Goal: Book appointment/travel/reservation

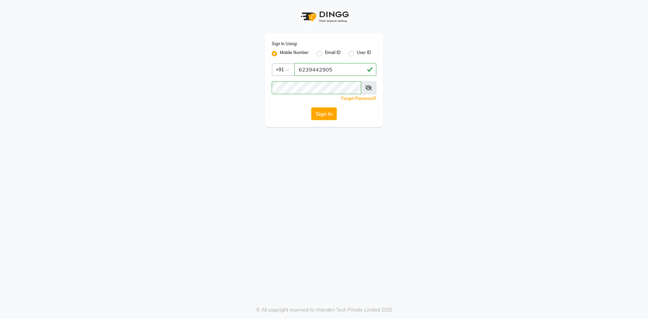
click at [370, 88] on icon at bounding box center [368, 87] width 7 height 5
click at [368, 85] on span at bounding box center [368, 87] width 15 height 13
click at [366, 87] on icon at bounding box center [369, 87] width 6 height 5
click at [327, 112] on button "Sign In" at bounding box center [324, 113] width 26 height 13
drag, startPoint x: 327, startPoint y: 112, endPoint x: 316, endPoint y: 112, distance: 10.5
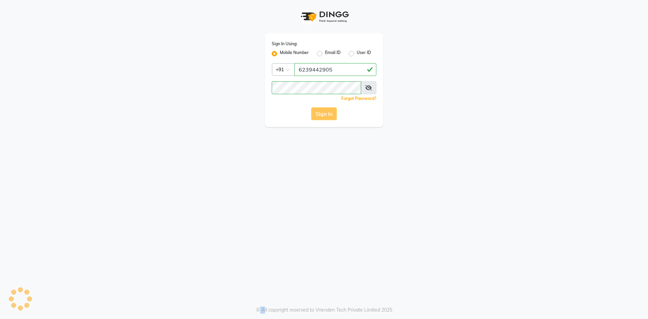
click at [326, 112] on div "Sign In" at bounding box center [324, 113] width 105 height 13
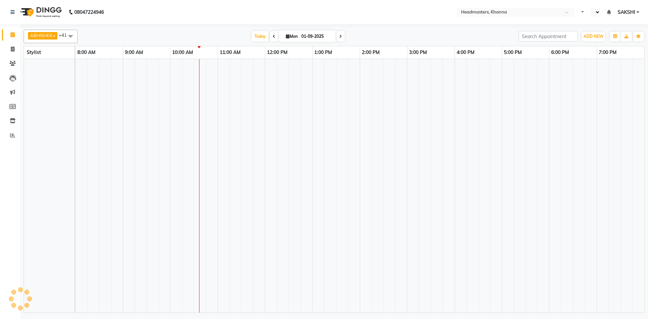
select select "en"
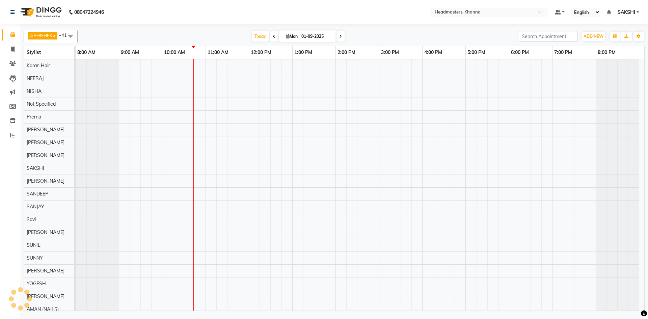
scroll to position [287, 0]
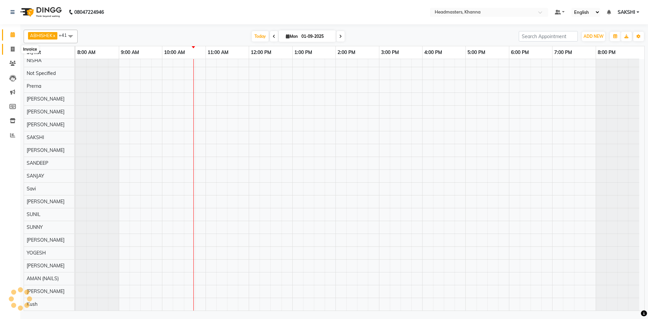
drag, startPoint x: 14, startPoint y: 47, endPoint x: 15, endPoint y: 39, distance: 8.2
click at [14, 47] on icon at bounding box center [13, 49] width 4 height 5
select select "service"
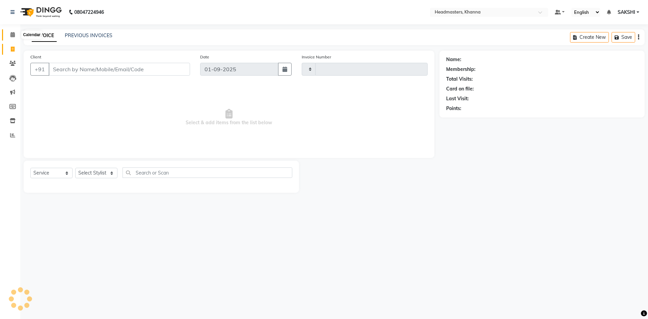
type input "5458"
click at [15, 37] on span at bounding box center [13, 35] width 12 height 8
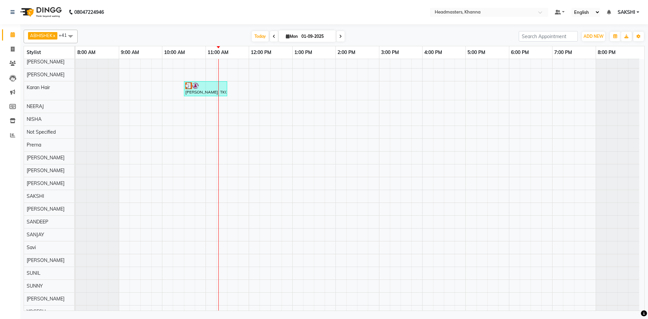
scroll to position [236, 0]
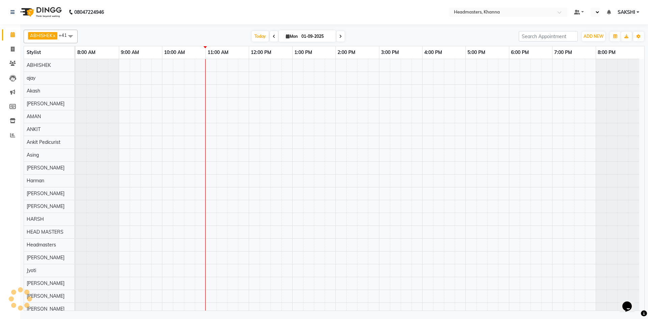
select select "en"
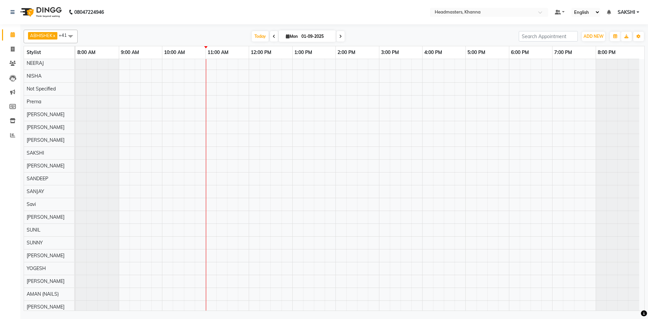
scroll to position [293, 0]
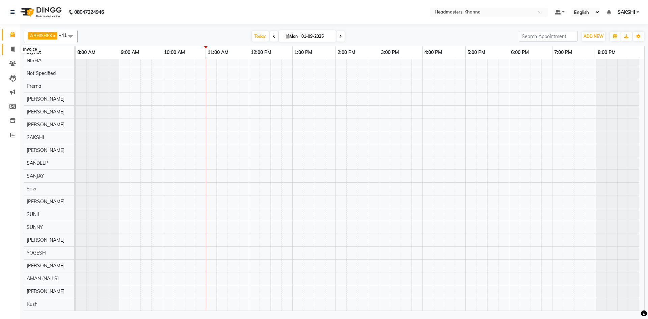
click at [11, 49] on icon at bounding box center [13, 49] width 4 height 5
select select "service"
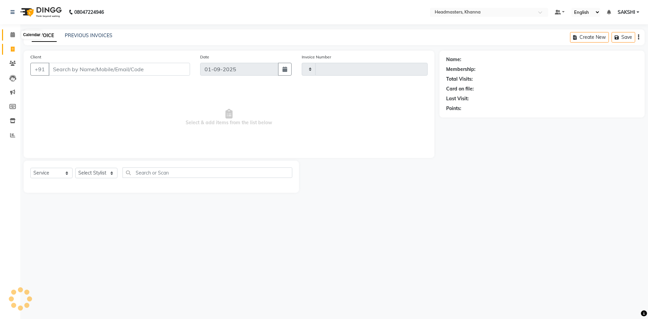
click at [14, 34] on icon at bounding box center [12, 34] width 4 height 5
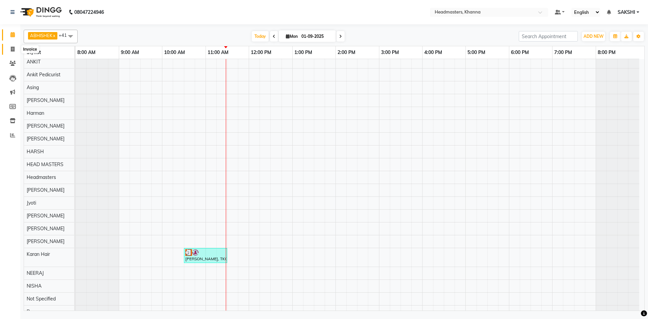
click at [10, 46] on span at bounding box center [13, 50] width 12 height 8
select select "service"
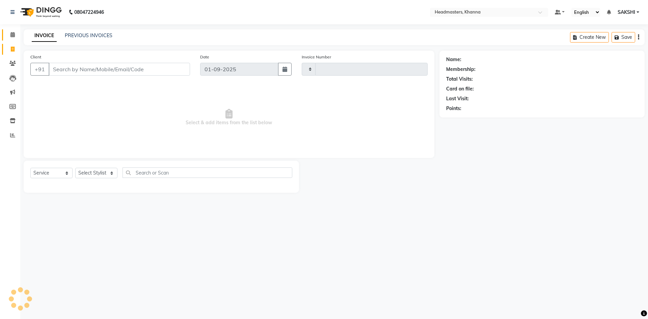
type input "5459"
select select "7138"
click at [10, 32] on icon at bounding box center [12, 34] width 4 height 5
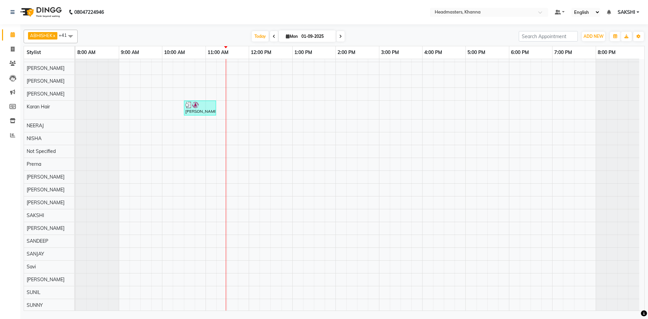
scroll to position [293, 0]
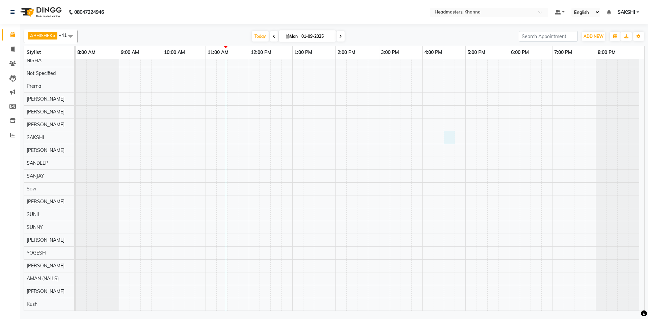
click at [444, 135] on div "[PERSON_NAME], TK01, 10:30 AM-11:15 AM, BRD - [PERSON_NAME]" at bounding box center [360, 38] width 569 height 544
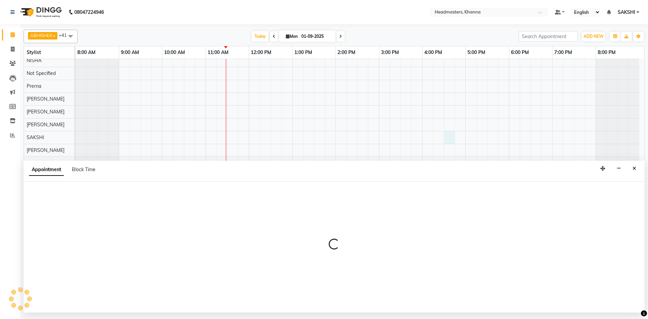
select select "60830"
select select "990"
select select "tentative"
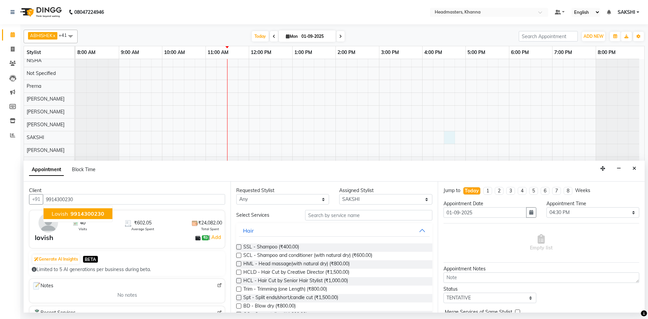
type input "9914300230"
click at [368, 198] on select "Select ABHISHEK [PERSON_NAME] Akash [PERSON_NAME] [PERSON_NAME] (NAILS) ANKIT A…" at bounding box center [385, 199] width 93 height 10
select select "60814"
click at [339, 194] on select "Select ABHISHEK [PERSON_NAME] Akash [PERSON_NAME] [PERSON_NAME] (NAILS) ANKIT A…" at bounding box center [385, 199] width 93 height 10
click at [348, 218] on input "text" at bounding box center [368, 215] width 127 height 10
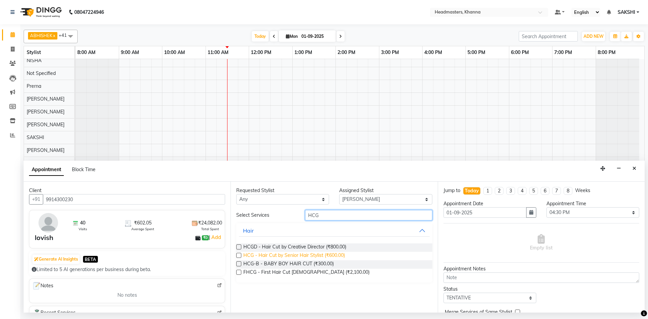
type input "HCG"
click at [292, 254] on span "HCG - Hair Cut by Senior Hair Stylist (₹600.00)" at bounding box center [294, 256] width 102 height 8
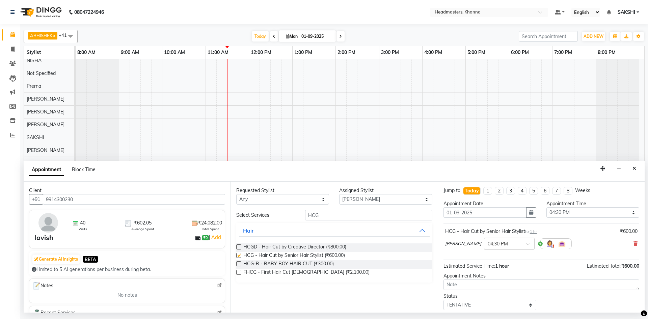
checkbox input "false"
click at [560, 214] on select "Select 09:00 AM 09:15 AM 09:30 AM 09:45 AM 10:00 AM 10:15 AM 10:30 AM 10:45 AM …" at bounding box center [592, 212] width 93 height 10
select select "690"
click at [546, 207] on select "Select 09:00 AM 09:15 AM 09:30 AM 09:45 AM 10:00 AM 10:15 AM 10:30 AM 10:45 AM …" at bounding box center [592, 212] width 93 height 10
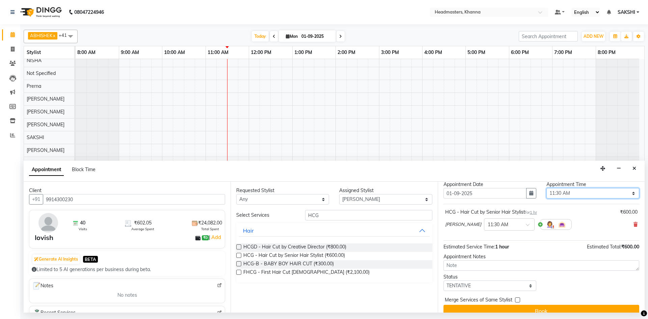
scroll to position [29, 0]
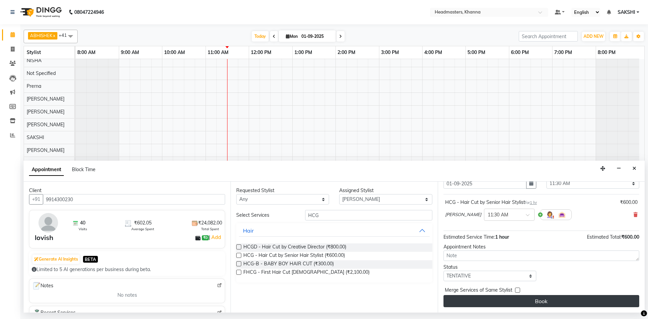
click at [549, 297] on div "Jump to Today 1 2 3 4 5 6 7 8 Weeks Appointment Date 01-09-2025 Appointment Tim…" at bounding box center [541, 247] width 207 height 131
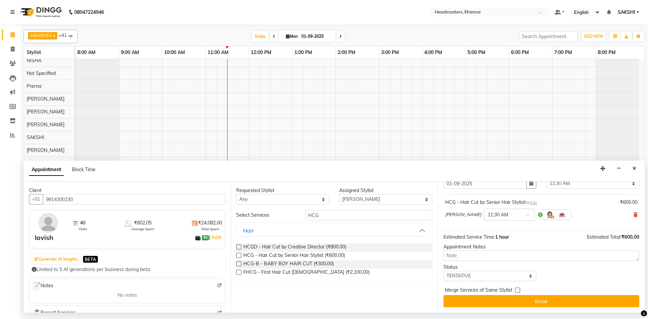
drag, startPoint x: 550, startPoint y: 299, endPoint x: 552, endPoint y: 296, distance: 3.6
click at [550, 299] on button "Book" at bounding box center [541, 301] width 196 height 12
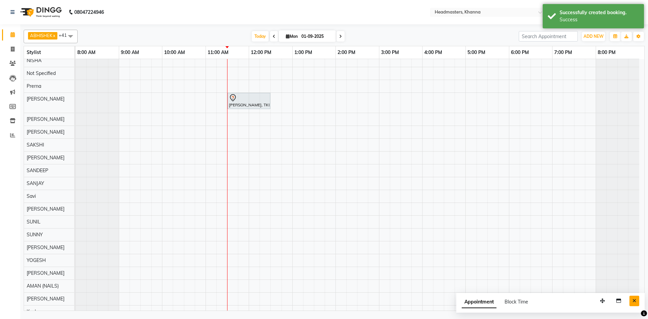
click at [638, 299] on button "Close" at bounding box center [634, 301] width 10 height 10
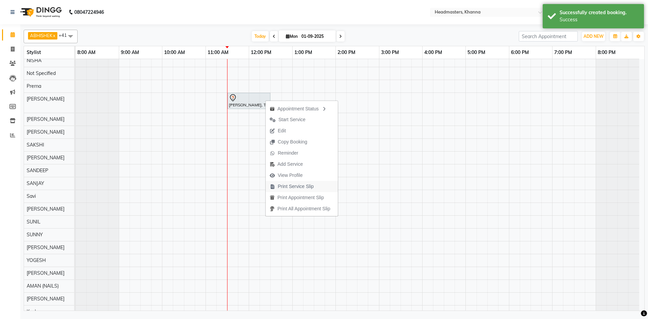
click at [301, 185] on span "Print Service Slip" at bounding box center [296, 186] width 36 height 7
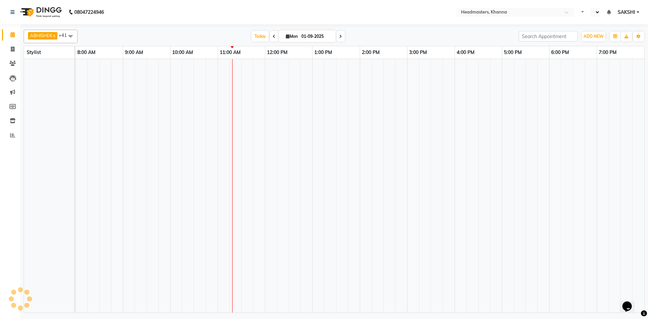
select select "en"
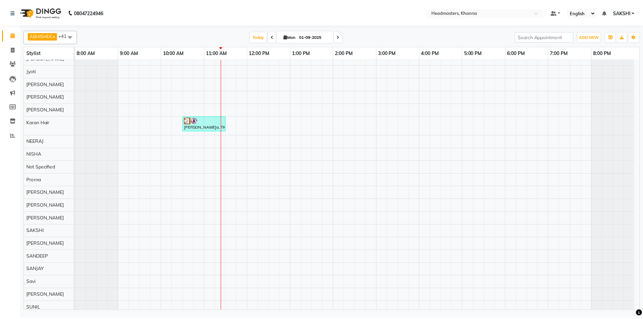
scroll to position [124, 0]
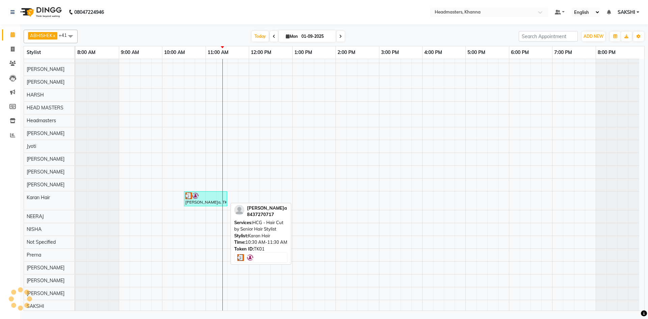
click at [211, 194] on div at bounding box center [205, 195] width 40 height 7
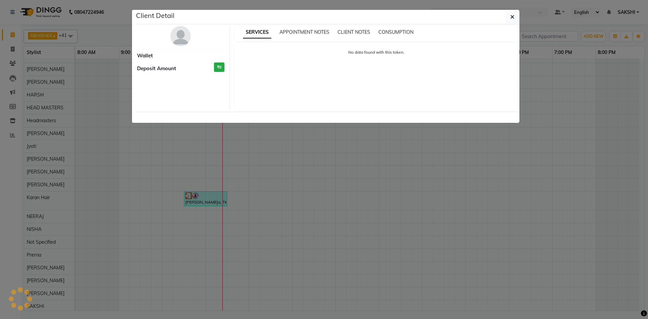
select select "3"
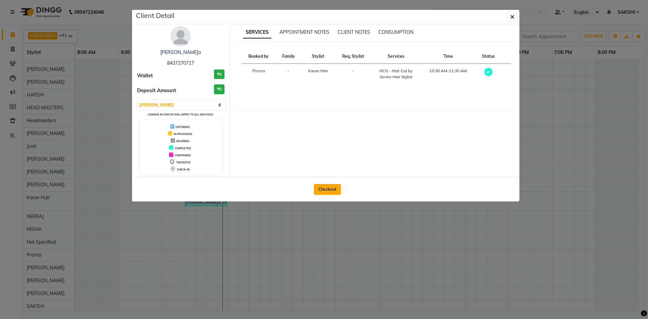
click at [318, 187] on button "Checkout" at bounding box center [327, 189] width 27 height 11
select select "service"
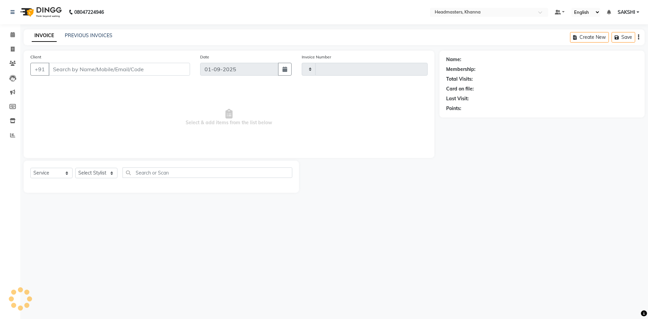
type input "5458"
select select "7138"
type input "8437270717"
select select "63193"
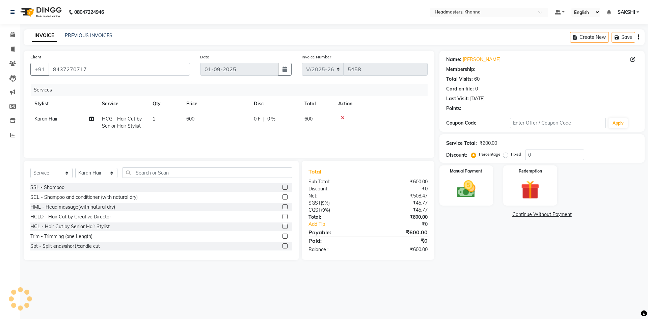
click at [109, 121] on span "HCG - Hair Cut by Senior Hair Stylist" at bounding box center [122, 122] width 40 height 13
select select "63193"
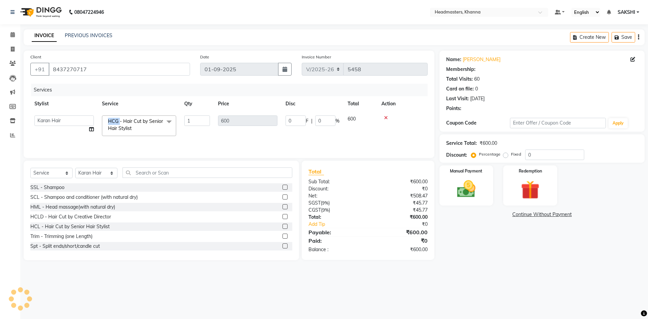
click at [109, 121] on span "HCG - Hair Cut by Senior Hair Stylist" at bounding box center [135, 124] width 55 height 13
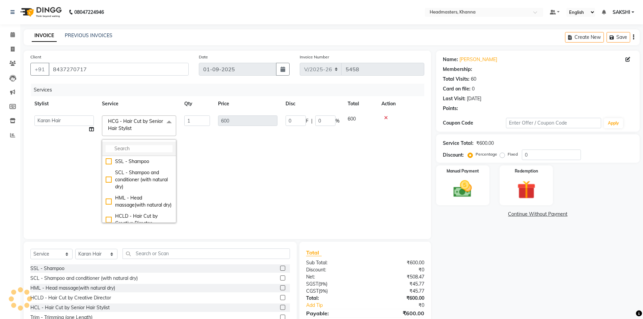
click at [124, 147] on input "multiselect-search" at bounding box center [139, 148] width 67 height 7
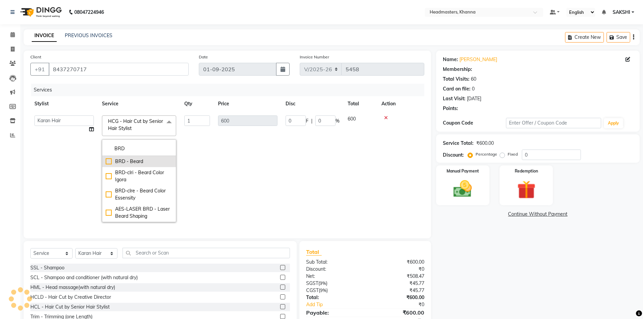
type input "BRD"
click at [124, 157] on li "BRD - Beard" at bounding box center [139, 161] width 74 height 11
checkbox input "true"
type input "400"
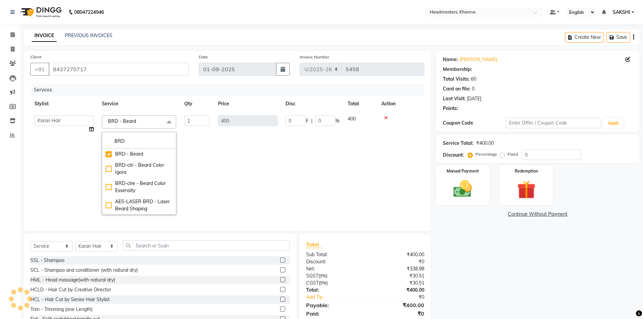
click at [145, 126] on span "BRD - [PERSON_NAME] x" at bounding box center [139, 121] width 74 height 13
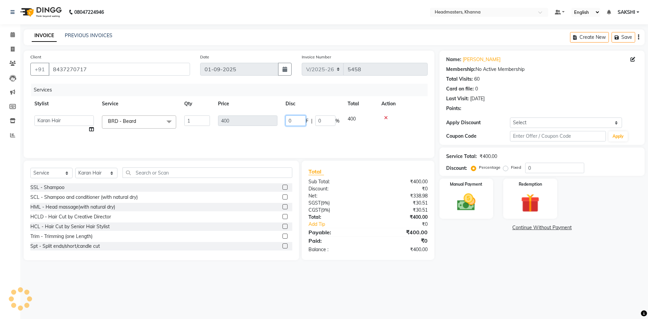
click at [297, 117] on input "0" at bounding box center [296, 120] width 20 height 10
type input "0150"
click at [307, 112] on tr "ABHISHEK ajay Akash [PERSON_NAME] [PERSON_NAME] (NAILS) ANKIT Ankit Pedicurist …" at bounding box center [228, 124] width 397 height 26
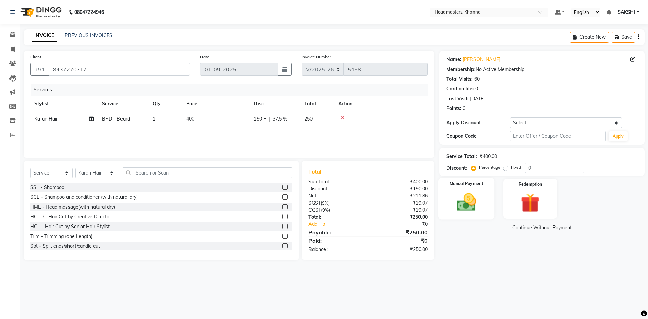
click at [493, 188] on div "Manual Payment" at bounding box center [466, 199] width 56 height 42
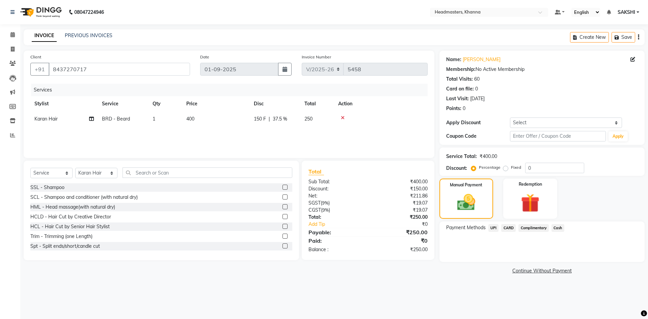
drag, startPoint x: 561, startPoint y: 227, endPoint x: 560, endPoint y: 235, distance: 7.1
click at [561, 228] on span "Cash" at bounding box center [557, 228] width 13 height 8
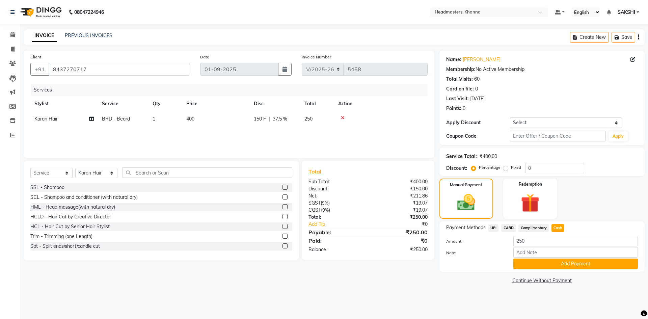
click at [549, 271] on div "Payment Methods UPI CARD Complimentary Cash Amount: 250 Note: Add Payment" at bounding box center [541, 246] width 205 height 50
click at [547, 265] on button "Add Payment" at bounding box center [575, 264] width 125 height 10
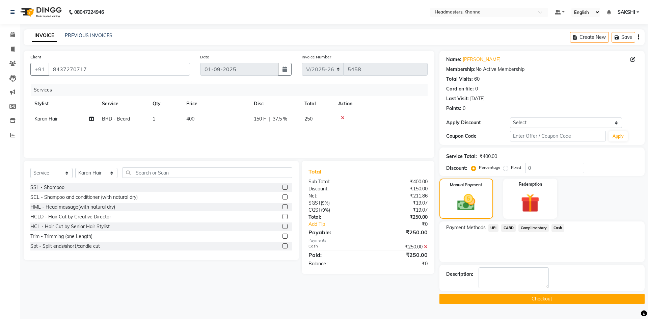
click at [532, 298] on button "Checkout" at bounding box center [541, 299] width 205 height 10
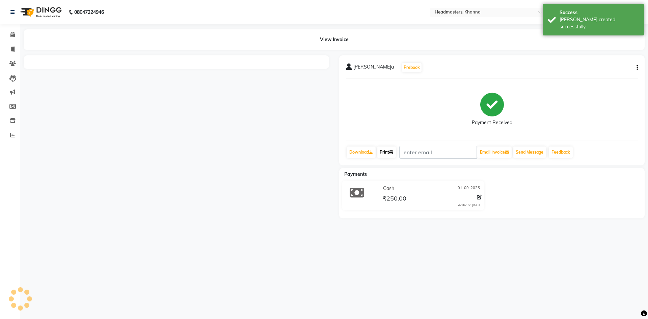
click at [388, 150] on link "Print" at bounding box center [386, 151] width 19 height 11
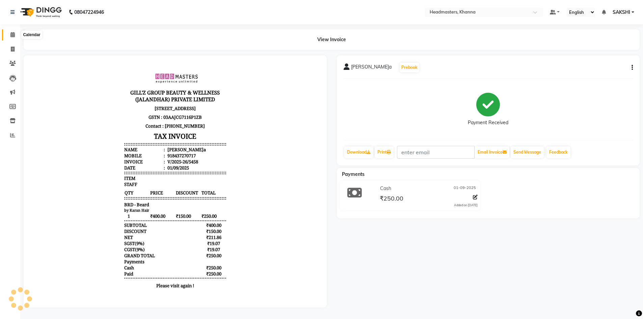
click at [15, 33] on icon at bounding box center [12, 34] width 4 height 5
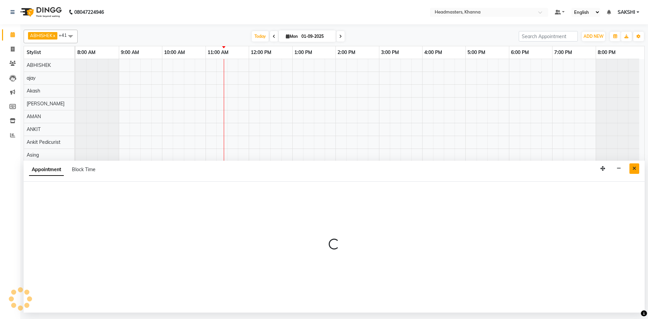
select select "64064"
select select "tentative"
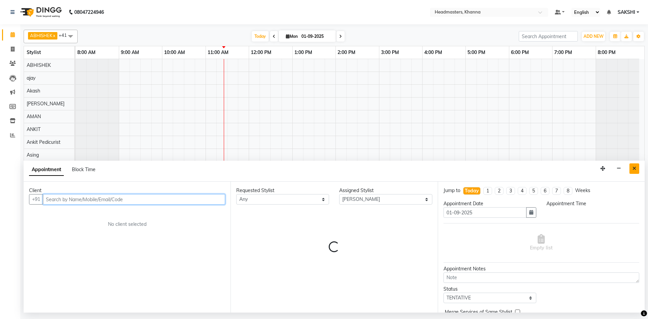
select select "1005"
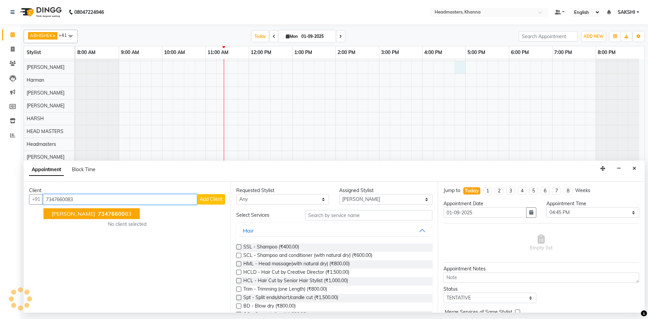
scroll to position [101, 0]
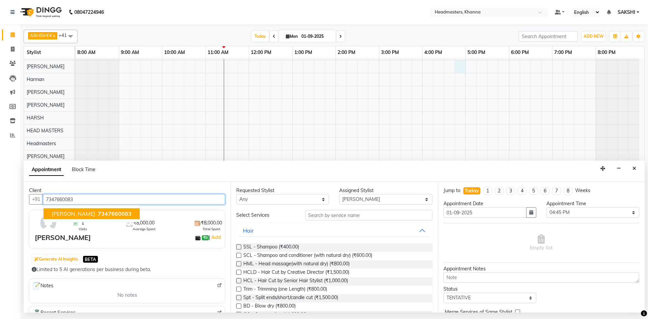
click at [93, 216] on span "[PERSON_NAME]" at bounding box center [74, 213] width 44 height 7
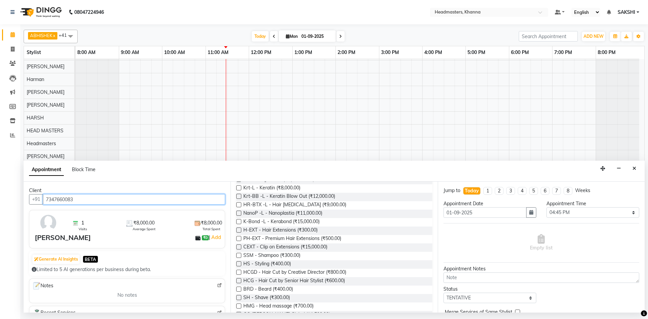
type input "7347660083"
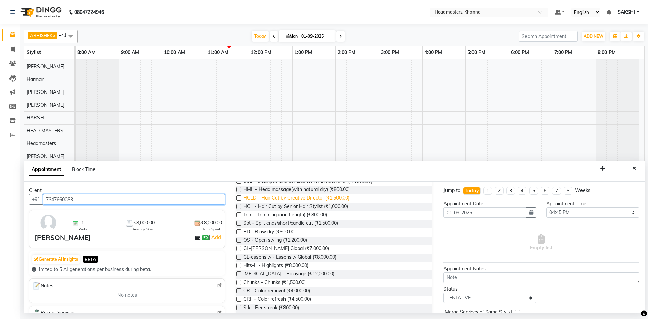
scroll to position [0, 0]
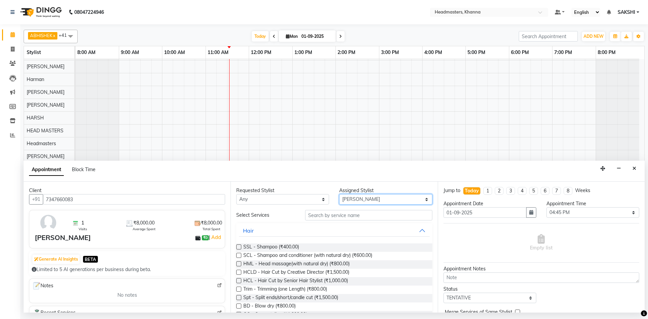
click at [363, 201] on select "Select ABHISHEK [PERSON_NAME] Akash [PERSON_NAME] [PERSON_NAME] (NAILS) ANKIT A…" at bounding box center [385, 199] width 93 height 10
select select "60807"
click at [339, 194] on select "Select ABHISHEK [PERSON_NAME] Akash [PERSON_NAME] [PERSON_NAME] (NAILS) ANKIT A…" at bounding box center [385, 199] width 93 height 10
click at [332, 217] on input "text" at bounding box center [368, 215] width 127 height 10
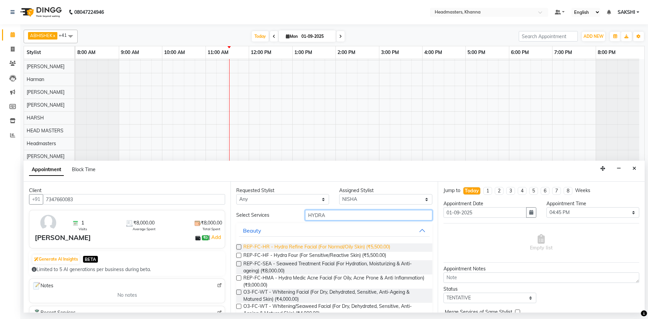
type input "HYDRA"
click at [344, 248] on span "REP-FC-HR - Hydra Refine Facial (For Normal/Oily Skin) (₹5,500.00)" at bounding box center [316, 247] width 147 height 8
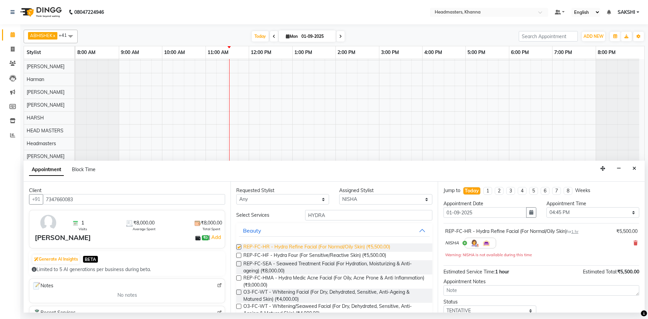
checkbox input "false"
click at [604, 210] on select "Select 09:00 AM 09:15 AM 09:30 AM 09:45 AM 10:00 AM 10:15 AM 10:30 AM 10:45 AM …" at bounding box center [592, 212] width 93 height 10
select select "690"
click at [546, 207] on select "Select 09:00 AM 09:15 AM 09:30 AM 09:45 AM 10:00 AM 10:15 AM 10:30 AM 10:45 AM …" at bounding box center [592, 212] width 93 height 10
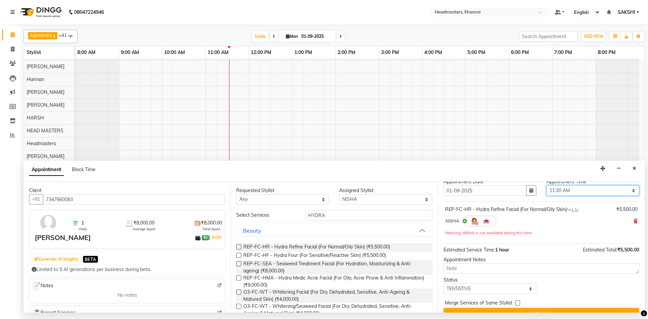
scroll to position [35, 0]
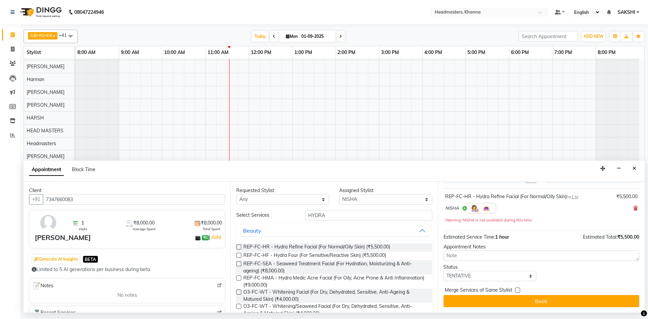
click at [573, 296] on button "Book" at bounding box center [541, 301] width 196 height 12
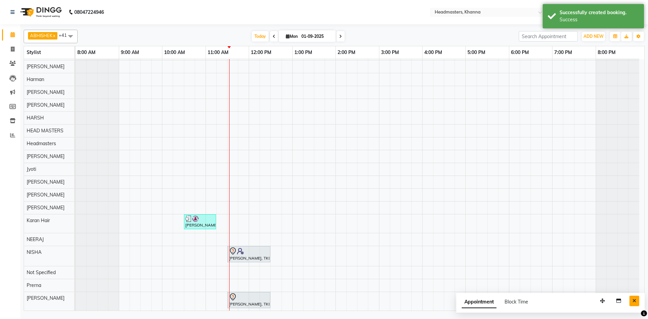
click at [635, 302] on icon "Close" at bounding box center [634, 300] width 4 height 5
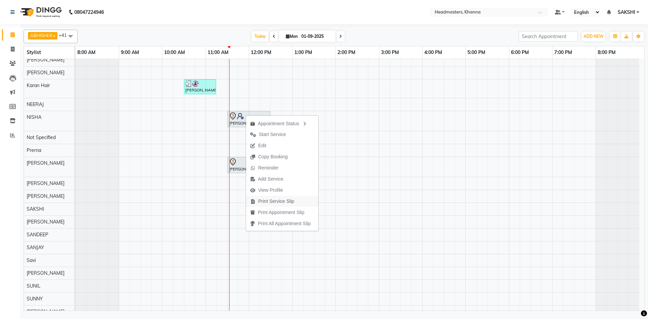
click at [289, 199] on span "Print Service Slip" at bounding box center [276, 201] width 36 height 7
click at [332, 149] on div "[PERSON_NAME], TK01, 10:30 AM-11:15 AM, BRD - [PERSON_NAME] [PERSON_NAME], TK03…" at bounding box center [360, 102] width 569 height 559
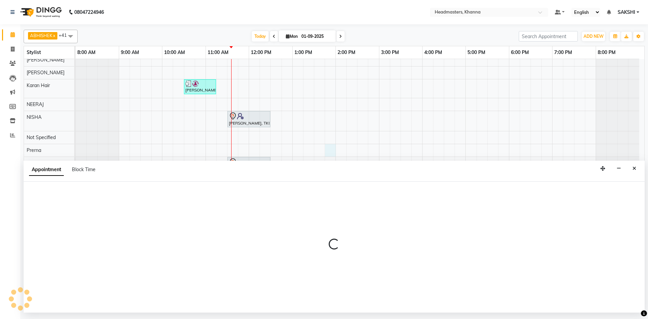
select select "61105"
select select "tentative"
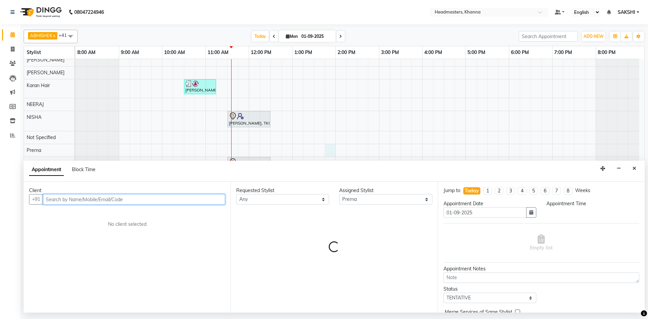
select select "825"
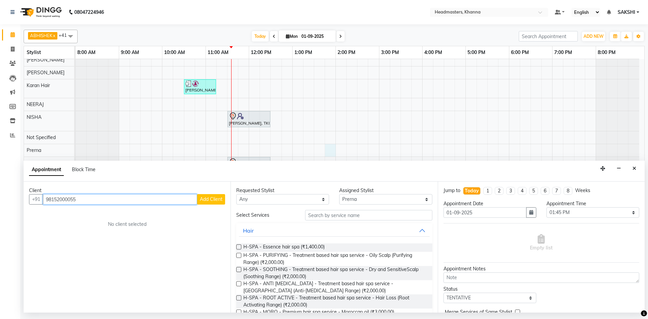
click at [72, 197] on input "98152000055" at bounding box center [120, 199] width 154 height 10
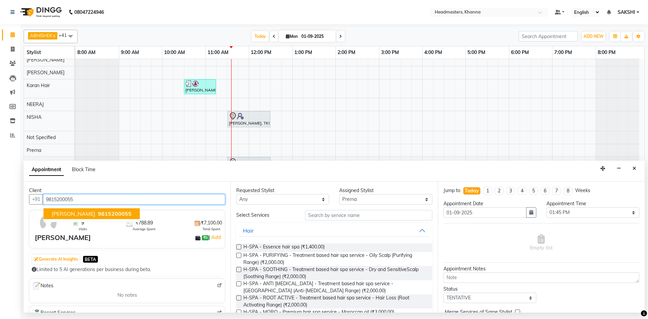
type input "9815200055"
click at [376, 204] on select "Select ABHISHEK [PERSON_NAME] Akash [PERSON_NAME] [PERSON_NAME] (NAILS) ANKIT A…" at bounding box center [385, 199] width 93 height 10
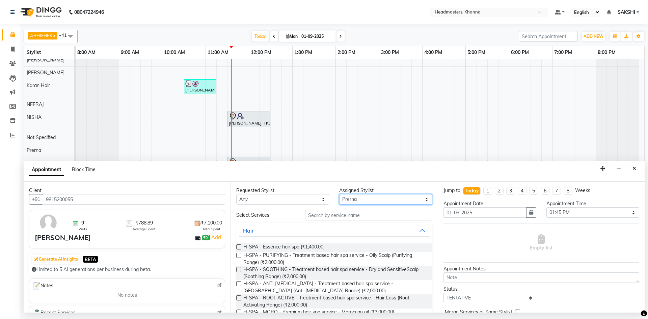
select select "63193"
click at [339, 194] on select "Select ABHISHEK [PERSON_NAME] Akash [PERSON_NAME] [PERSON_NAME] (NAILS) ANKIT A…" at bounding box center [385, 199] width 93 height 10
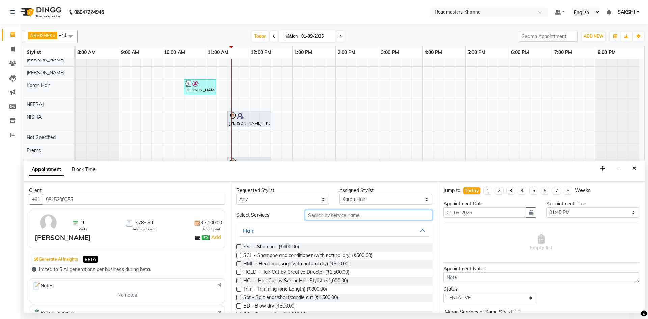
click at [342, 216] on input "text" at bounding box center [368, 215] width 127 height 10
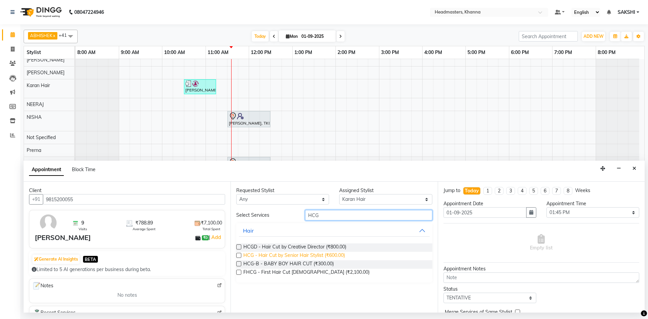
type input "HCG"
click at [300, 253] on span "HCG - Hair Cut by Senior Hair Stylist (₹600.00)" at bounding box center [294, 256] width 102 height 8
checkbox input "false"
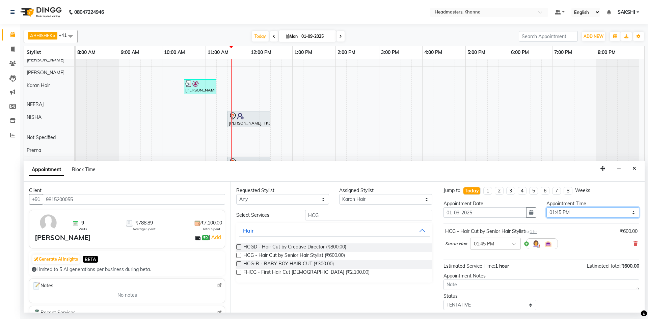
click at [599, 214] on select "Select 09:00 AM 09:15 AM 09:30 AM 09:45 AM 10:00 AM 10:15 AM 10:30 AM 10:45 AM …" at bounding box center [592, 212] width 93 height 10
select select "690"
click at [546, 207] on select "Select 09:00 AM 09:15 AM 09:30 AM 09:45 AM 10:00 AM 10:15 AM 10:30 AM 10:45 AM …" at bounding box center [592, 212] width 93 height 10
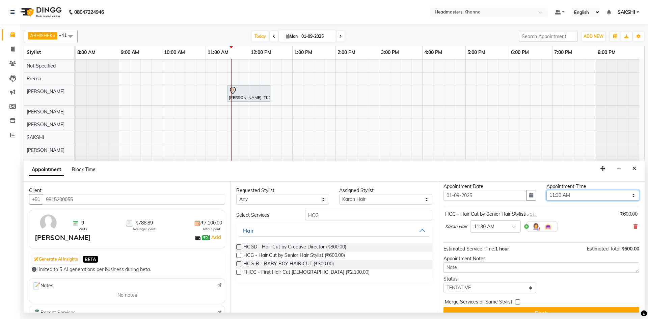
scroll to position [29, 0]
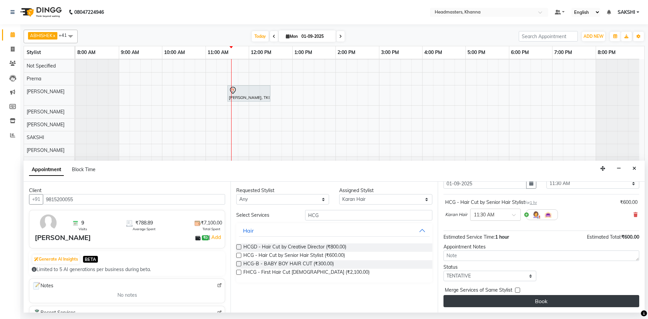
click at [542, 298] on button "Book" at bounding box center [541, 301] width 196 height 12
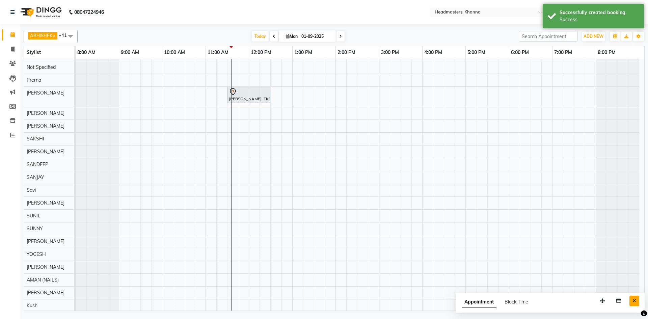
click at [637, 300] on button "Close" at bounding box center [634, 301] width 10 height 10
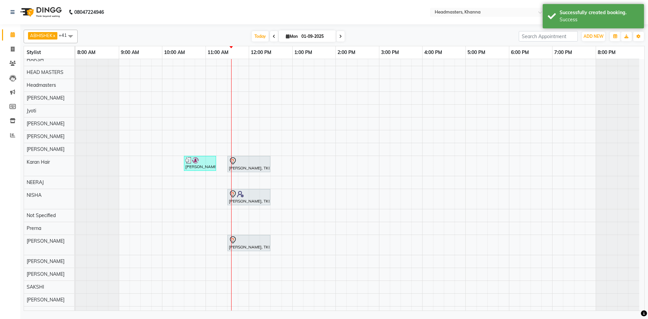
scroll to position [105, 0]
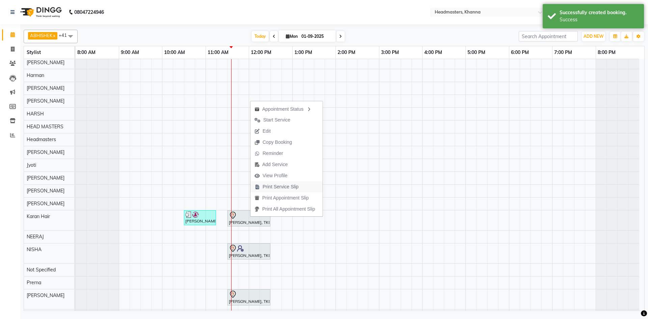
click at [296, 185] on span "Print Service Slip" at bounding box center [281, 186] width 36 height 7
